Goal: Use online tool/utility

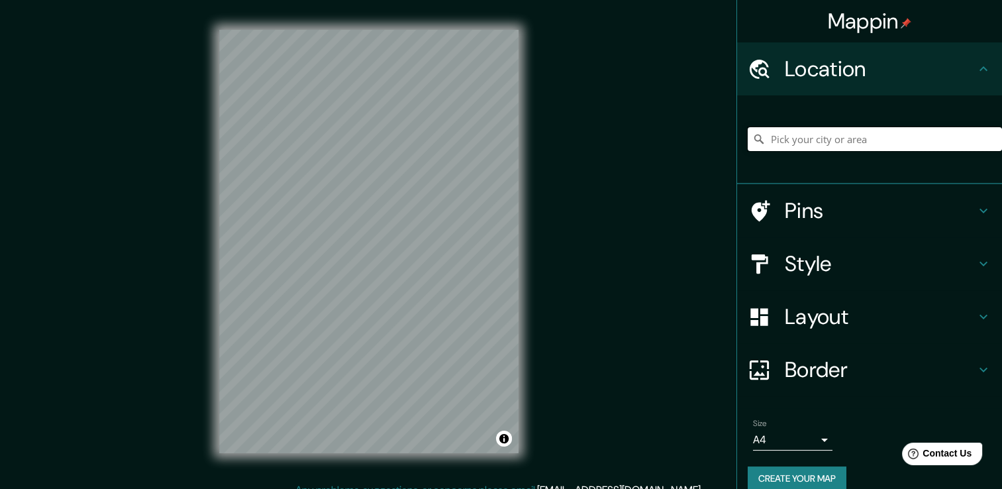
click at [827, 145] on input "Pick your city or area" at bounding box center [875, 139] width 254 height 24
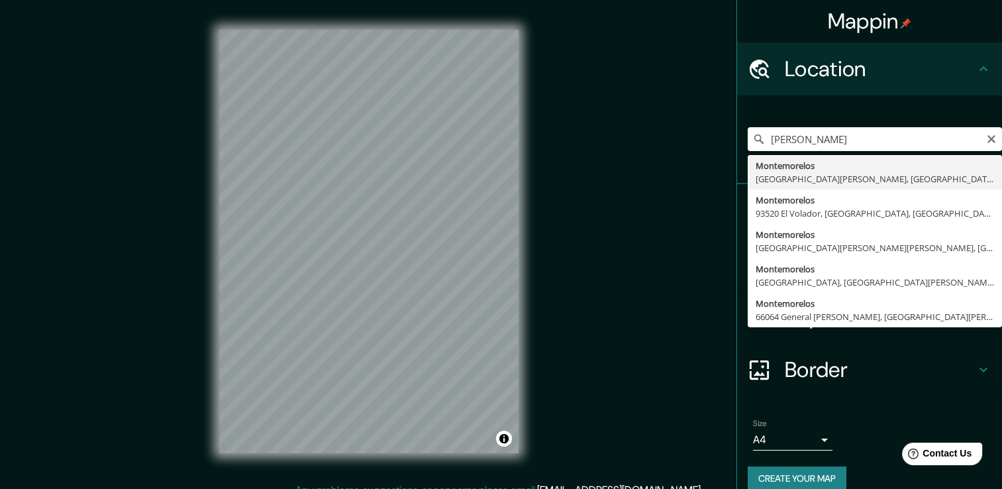
type input "Montemorelos, [GEOGRAPHIC_DATA][PERSON_NAME], [GEOGRAPHIC_DATA]"
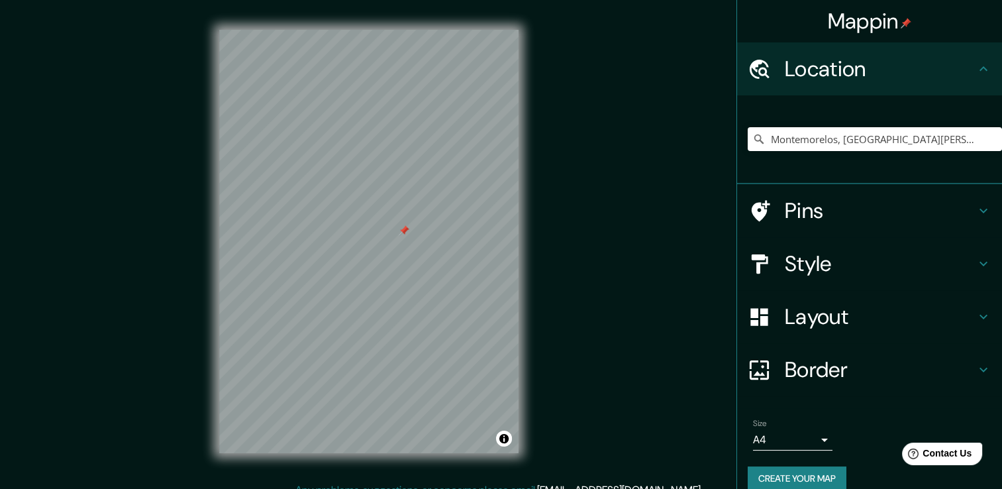
click at [408, 229] on div at bounding box center [404, 230] width 11 height 11
click at [953, 306] on h4 "Layout" at bounding box center [880, 316] width 191 height 26
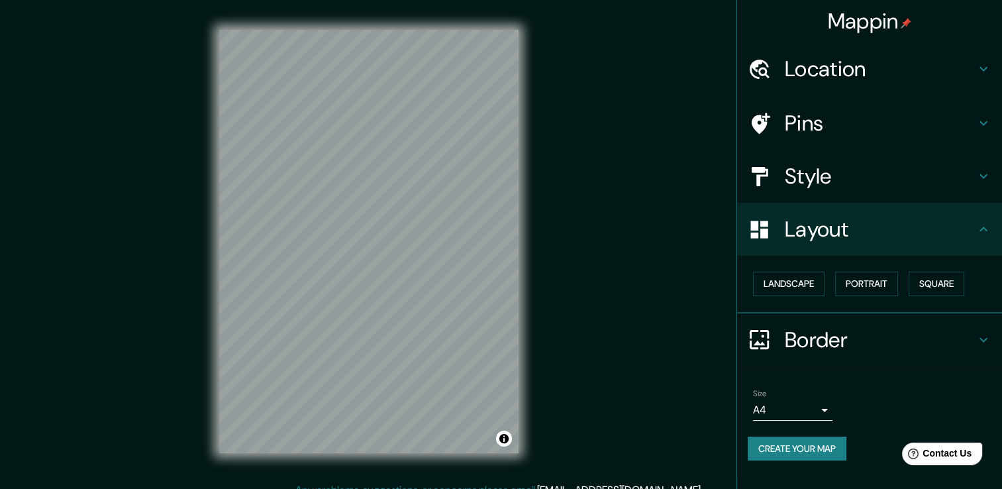
click at [881, 180] on h4 "Style" at bounding box center [880, 176] width 191 height 26
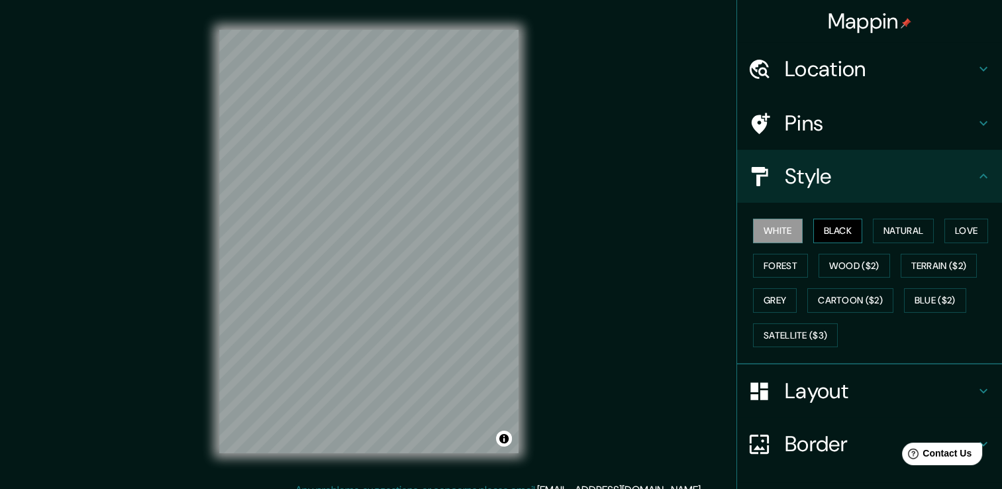
click at [817, 224] on button "Black" at bounding box center [838, 231] width 50 height 24
drag, startPoint x: 892, startPoint y: 226, endPoint x: 902, endPoint y: 228, distance: 10.1
click at [893, 226] on button "Natural" at bounding box center [903, 231] width 61 height 24
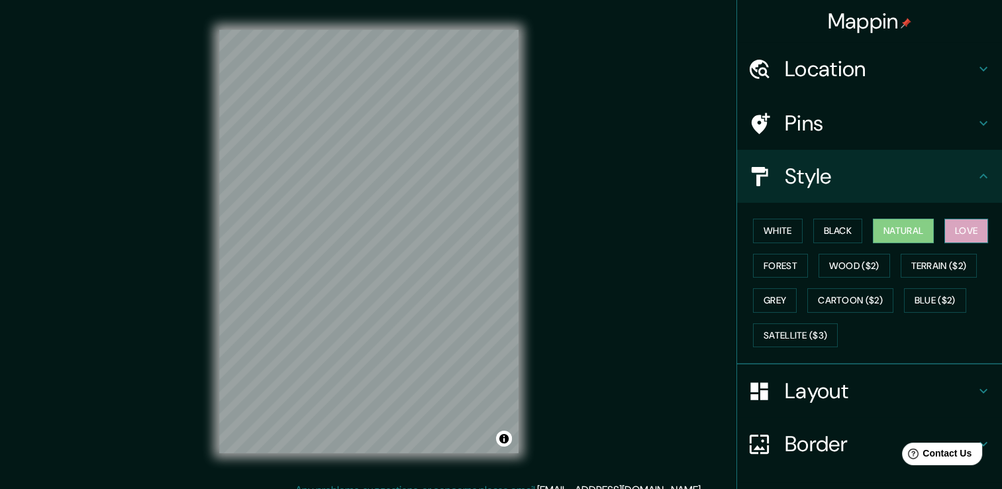
click at [953, 229] on button "Love" at bounding box center [966, 231] width 44 height 24
click at [771, 265] on button "Forest" at bounding box center [780, 266] width 55 height 24
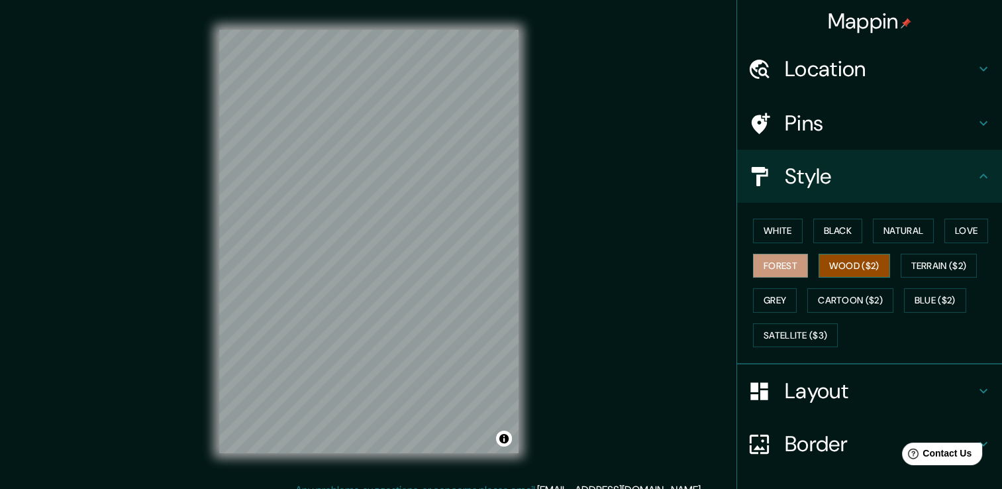
click at [866, 264] on button "Wood ($2)" at bounding box center [854, 266] width 72 height 24
click at [944, 269] on button "Terrain ($2)" at bounding box center [938, 266] width 77 height 24
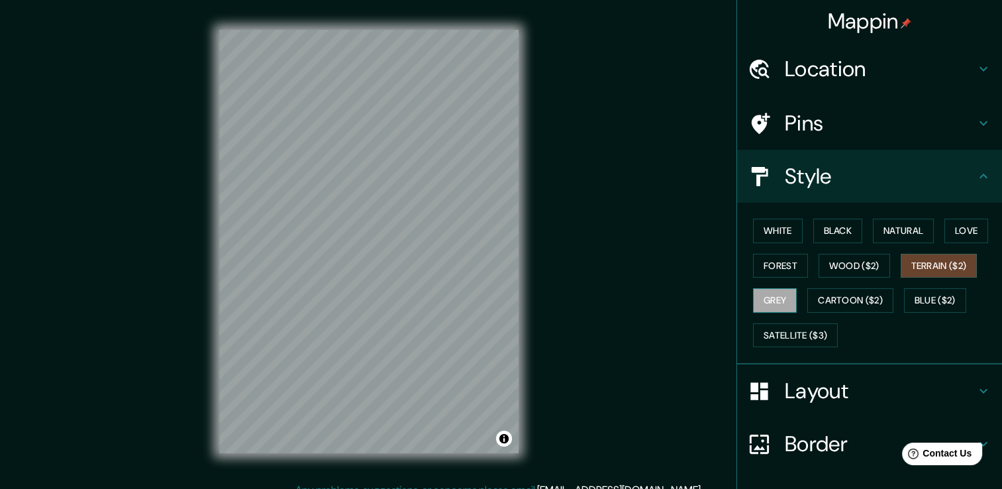
click at [781, 299] on button "Grey" at bounding box center [775, 300] width 44 height 24
click at [855, 301] on button "Cartoon ($2)" at bounding box center [850, 300] width 86 height 24
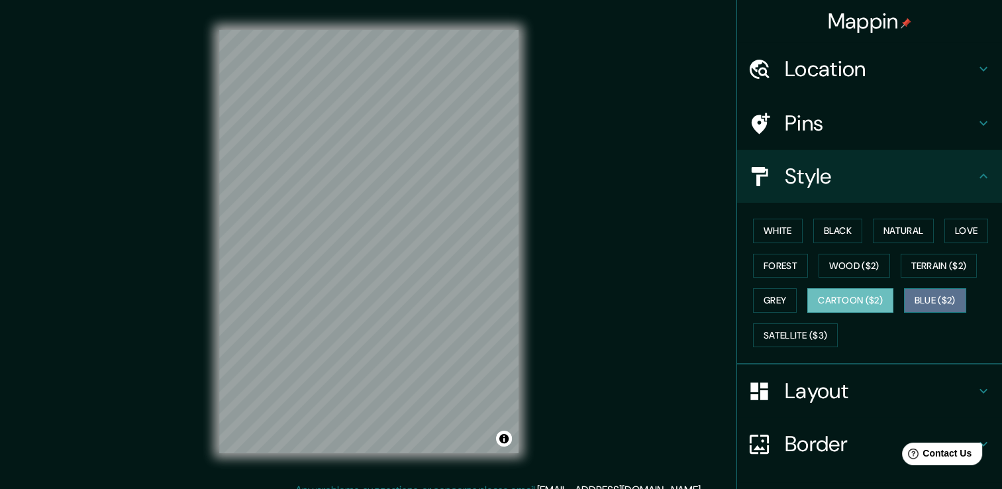
click at [922, 296] on button "Blue ($2)" at bounding box center [935, 300] width 62 height 24
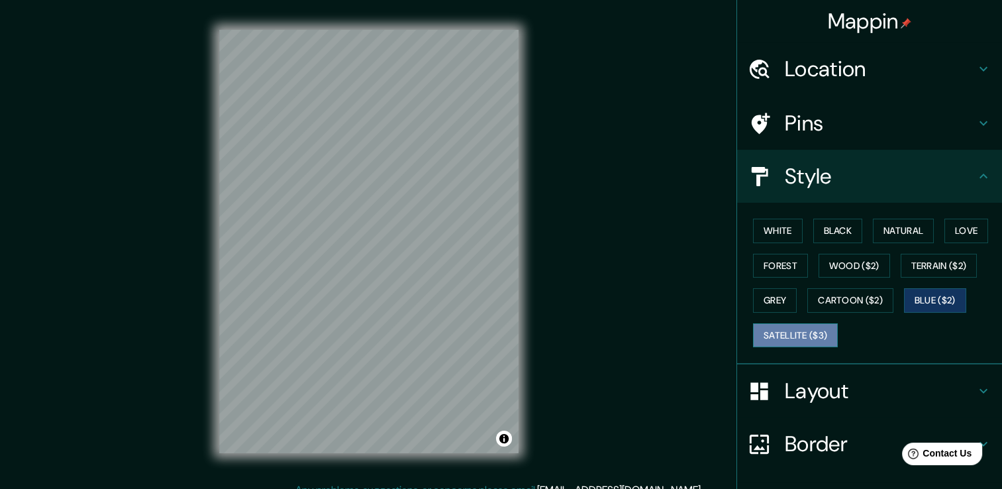
click at [801, 326] on button "Satellite ($3)" at bounding box center [795, 335] width 85 height 24
drag, startPoint x: 785, startPoint y: 330, endPoint x: 805, endPoint y: 342, distance: 23.4
click at [785, 330] on button "Satellite ($3)" at bounding box center [795, 335] width 85 height 24
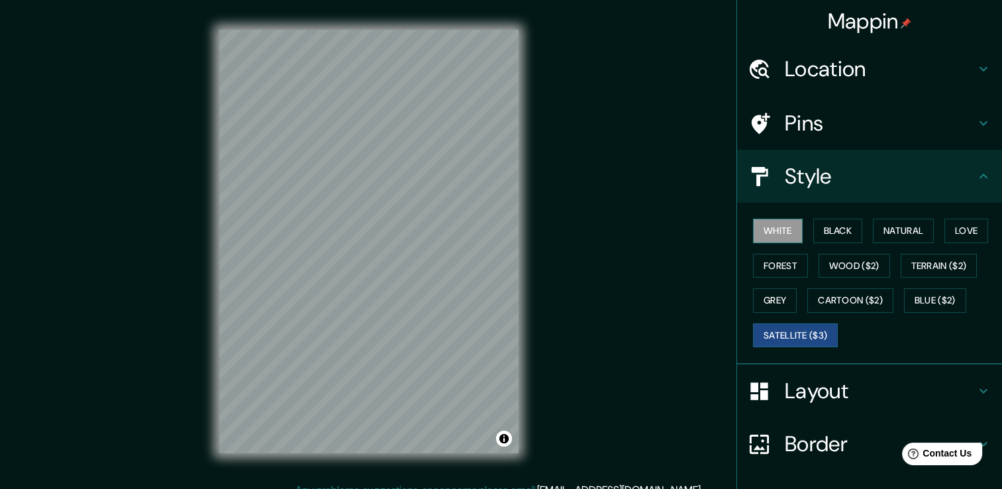
click at [768, 233] on button "White" at bounding box center [778, 231] width 50 height 24
click at [158, 350] on div "Mappin Location [GEOGRAPHIC_DATA], [GEOGRAPHIC_DATA][PERSON_NAME], [GEOGRAPHIC_…" at bounding box center [501, 251] width 1002 height 503
click at [185, 376] on div "Mappin Location [GEOGRAPHIC_DATA], [GEOGRAPHIC_DATA][PERSON_NAME], [GEOGRAPHIC_…" at bounding box center [501, 251] width 1002 height 503
click at [98, 409] on div "Mappin Location [GEOGRAPHIC_DATA], [GEOGRAPHIC_DATA][PERSON_NAME], [GEOGRAPHIC_…" at bounding box center [501, 251] width 1002 height 503
click at [636, 160] on div "Mappin Location [GEOGRAPHIC_DATA], [GEOGRAPHIC_DATA][PERSON_NAME], [GEOGRAPHIC_…" at bounding box center [501, 251] width 1002 height 503
